Goal: Complete application form

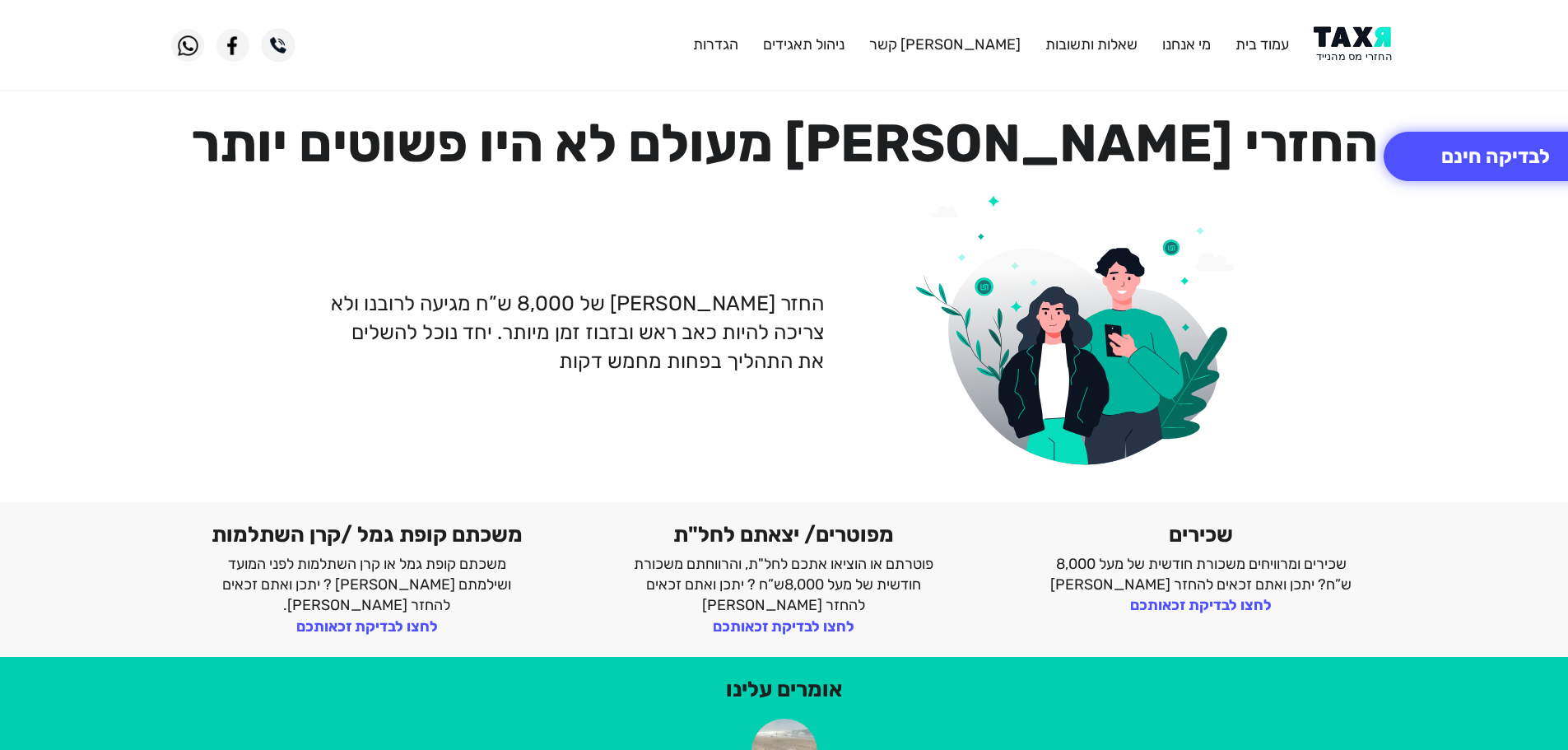
click at [1362, 36] on img at bounding box center [1356, 44] width 83 height 37
click at [1348, 36] on img at bounding box center [1356, 44] width 83 height 37
click at [1476, 158] on button "לבדיקה חינם" at bounding box center [1495, 157] width 224 height 49
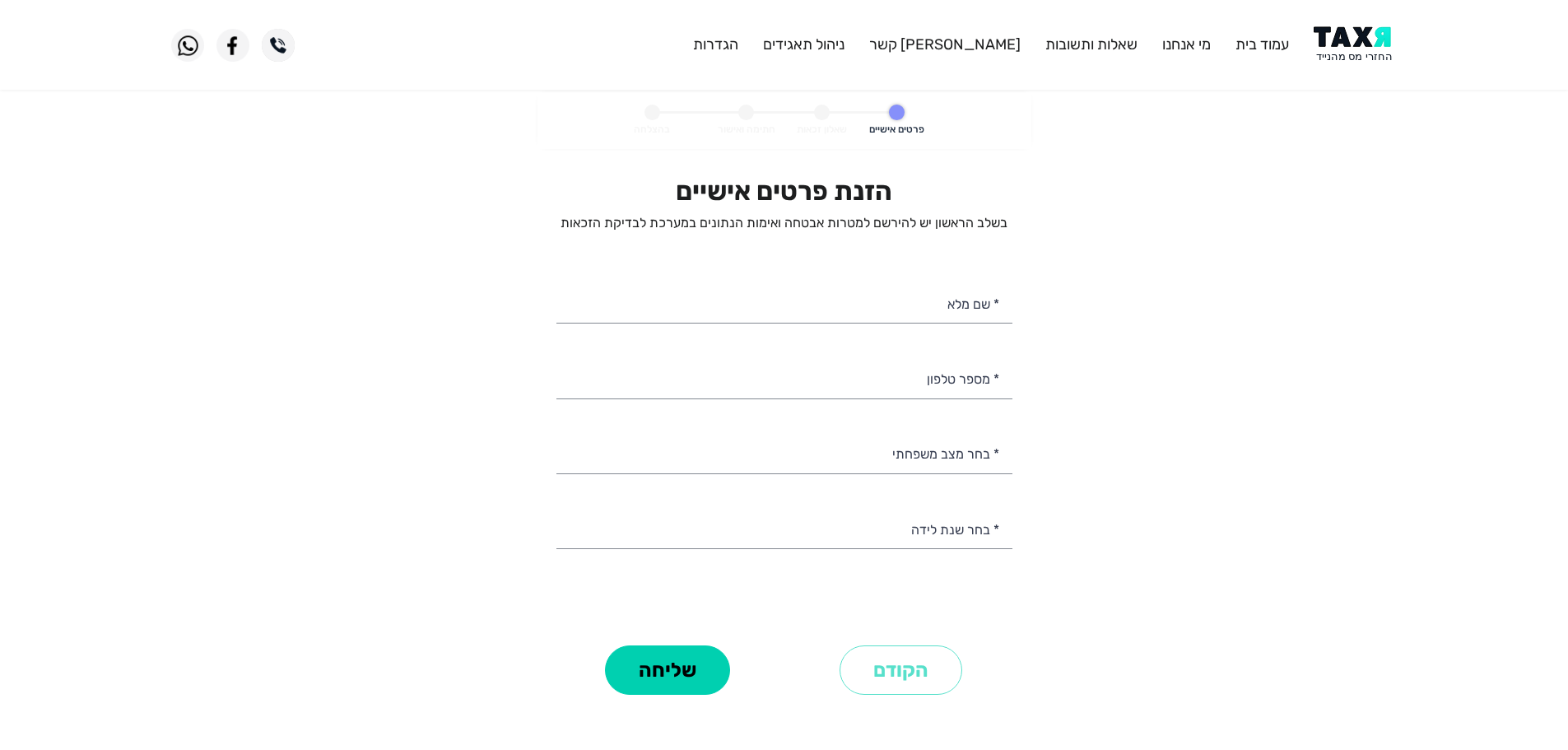
select select
click at [1336, 32] on img at bounding box center [1356, 44] width 83 height 37
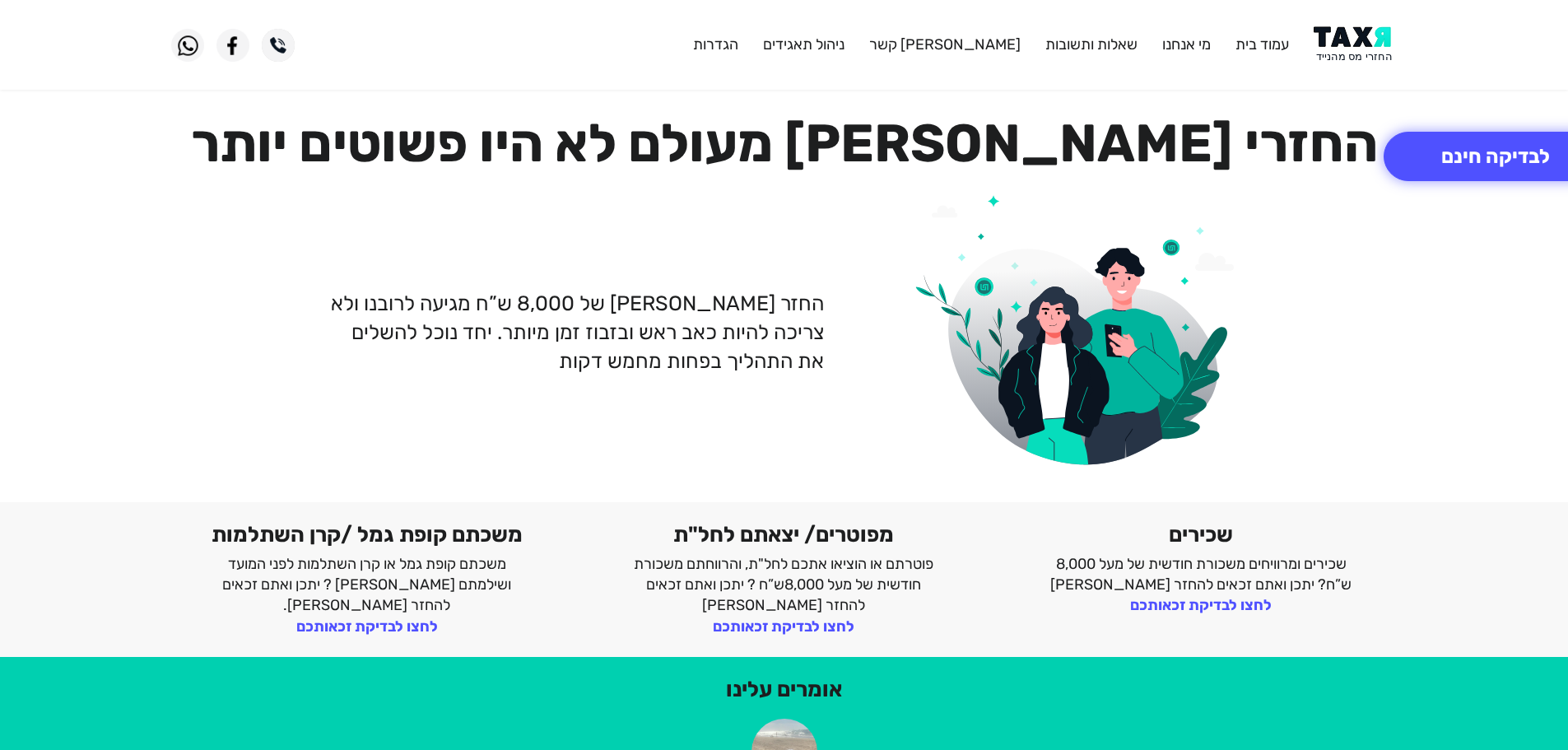
click at [1347, 35] on img at bounding box center [1356, 44] width 83 height 37
click at [1351, 43] on img at bounding box center [1356, 44] width 83 height 37
click at [1360, 31] on img at bounding box center [1356, 44] width 83 height 37
